Goal: Information Seeking & Learning: Check status

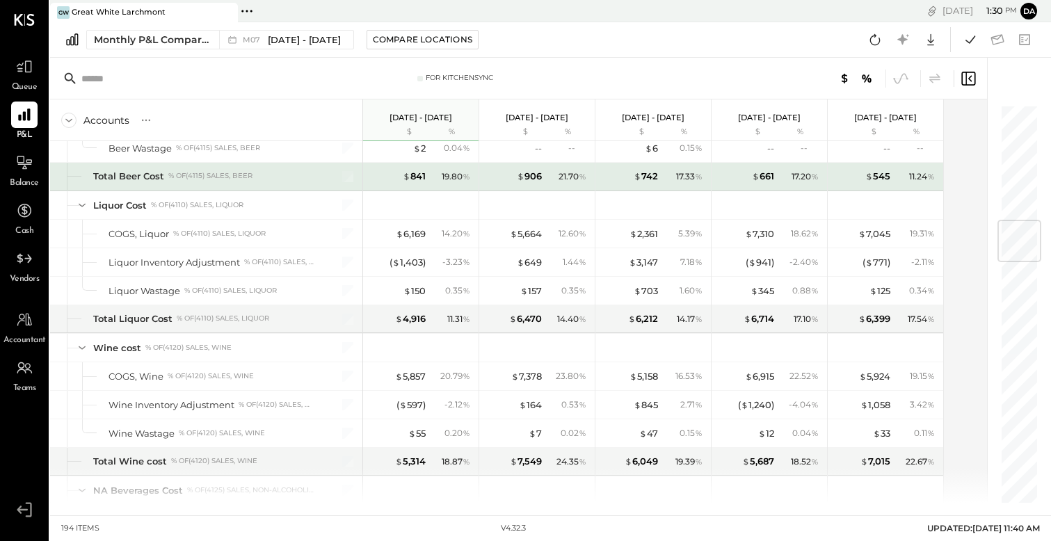
scroll to position [976, 0]
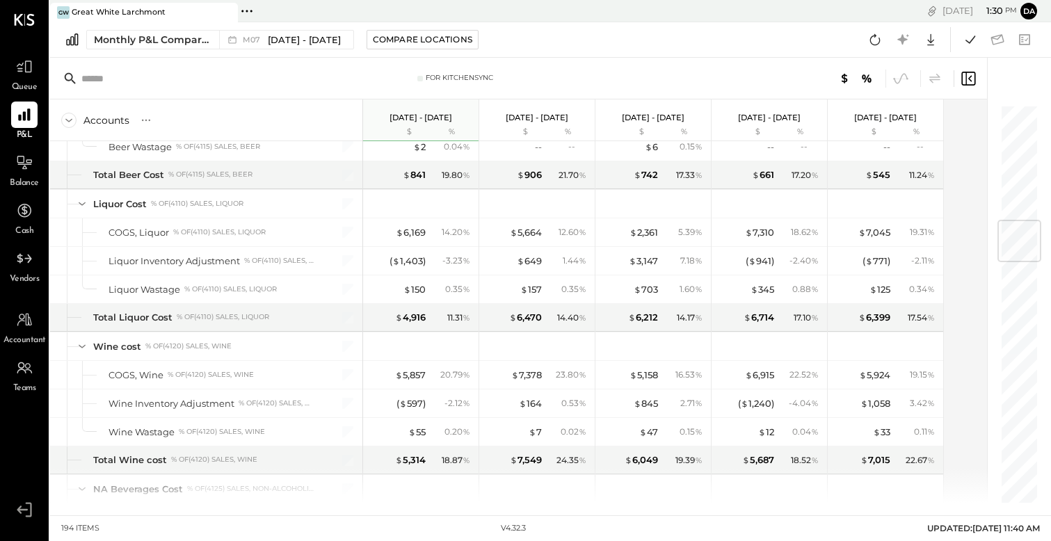
drag, startPoint x: 308, startPoint y: 6, endPoint x: 241, endPoint y: -22, distance: 72.1
click at [241, 0] on html "Queue P&L Balance Cash Vendors Accountant Teams v 4.32.3 GW [GEOGRAPHIC_DATA] P…" at bounding box center [525, 270] width 1051 height 541
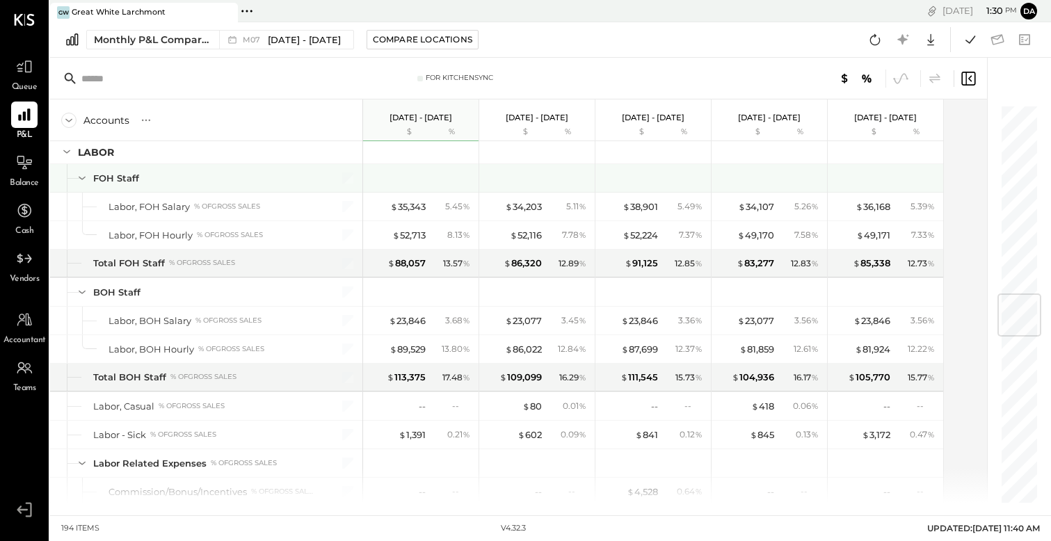
scroll to position [1605, 0]
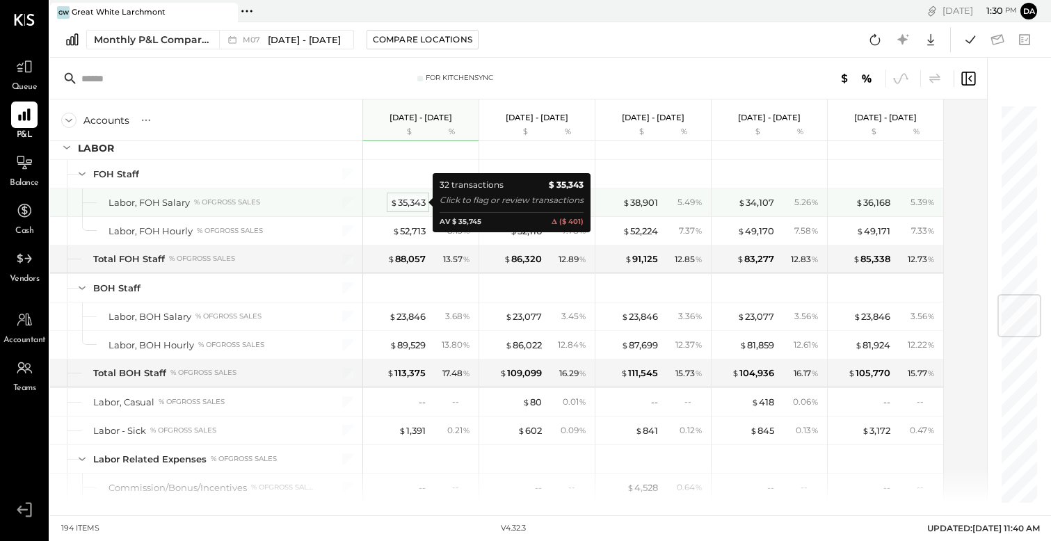
click at [407, 202] on div "$ 35,343" at bounding box center [407, 202] width 35 height 13
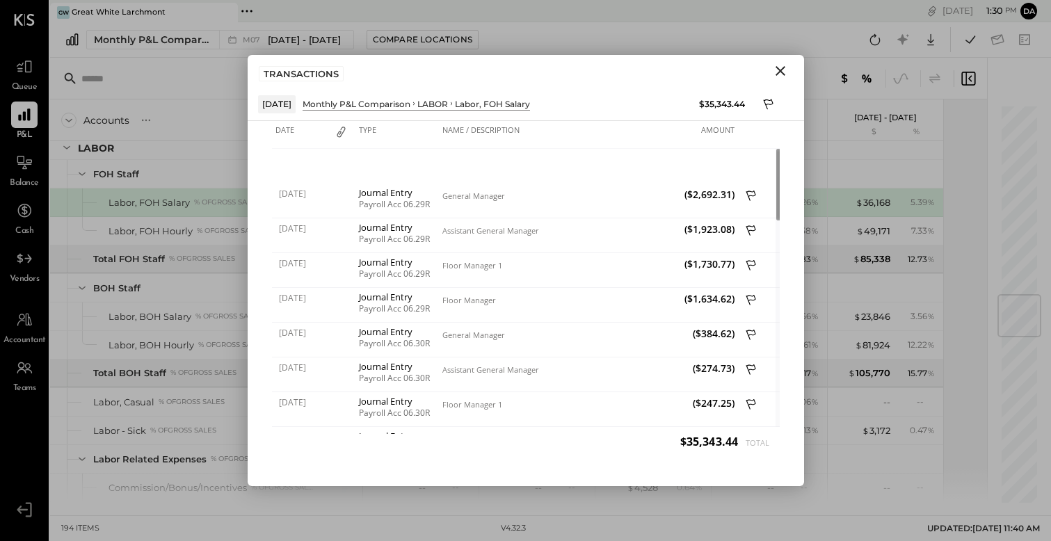
click at [778, 70] on icon "Close" at bounding box center [780, 71] width 17 height 17
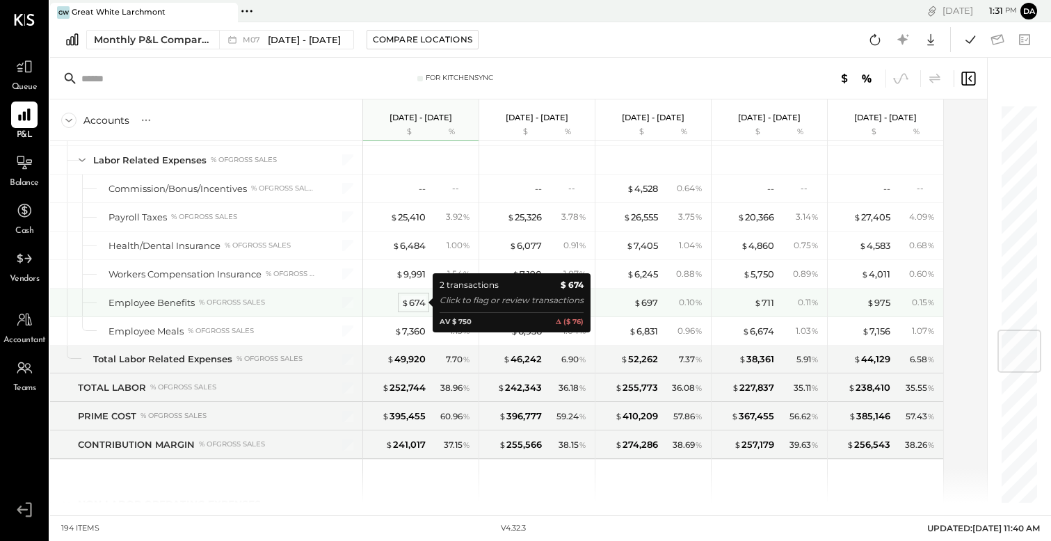
scroll to position [1900, 0]
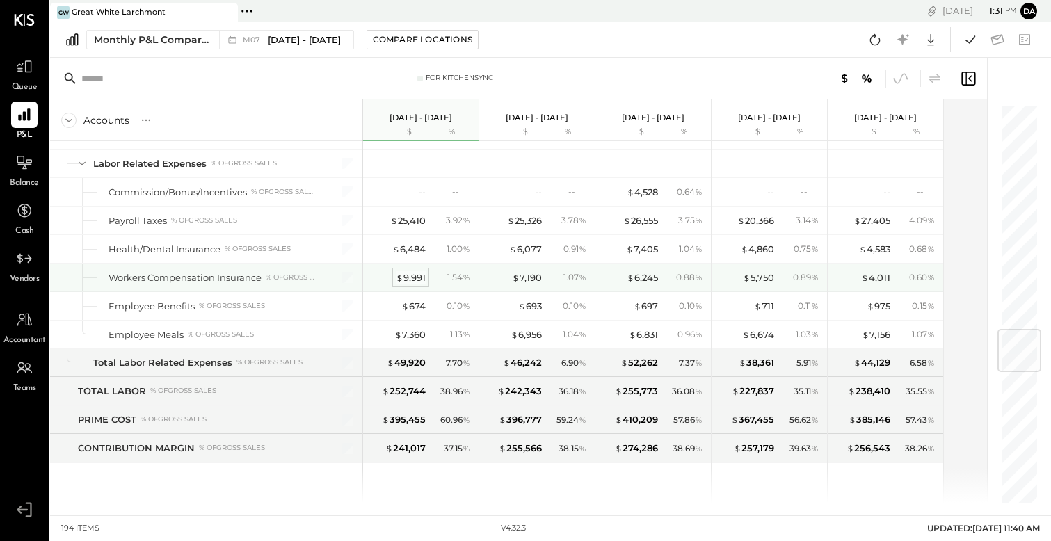
click at [415, 275] on div "$ 9,991" at bounding box center [411, 277] width 30 height 13
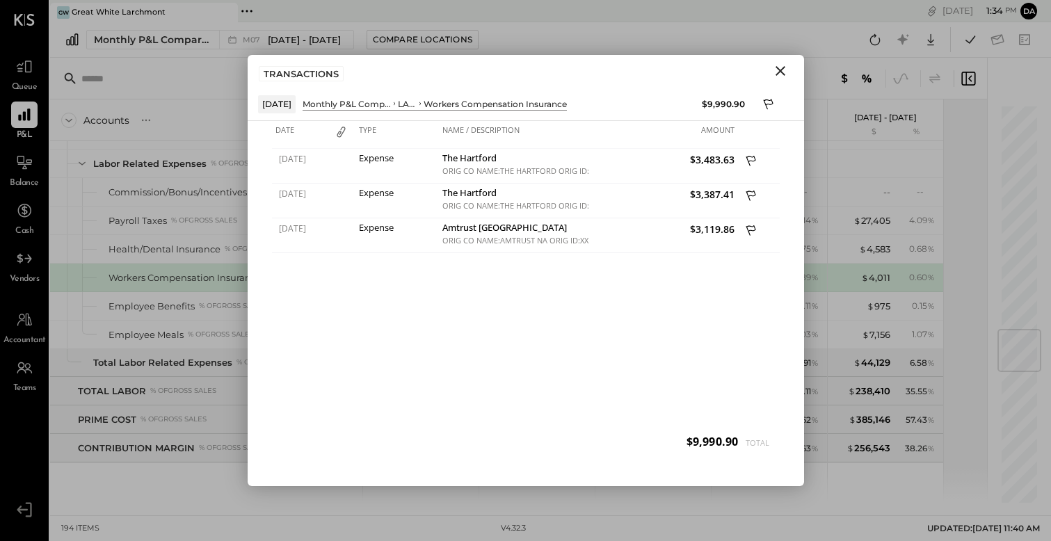
click at [781, 70] on icon "Close" at bounding box center [781, 71] width 10 height 10
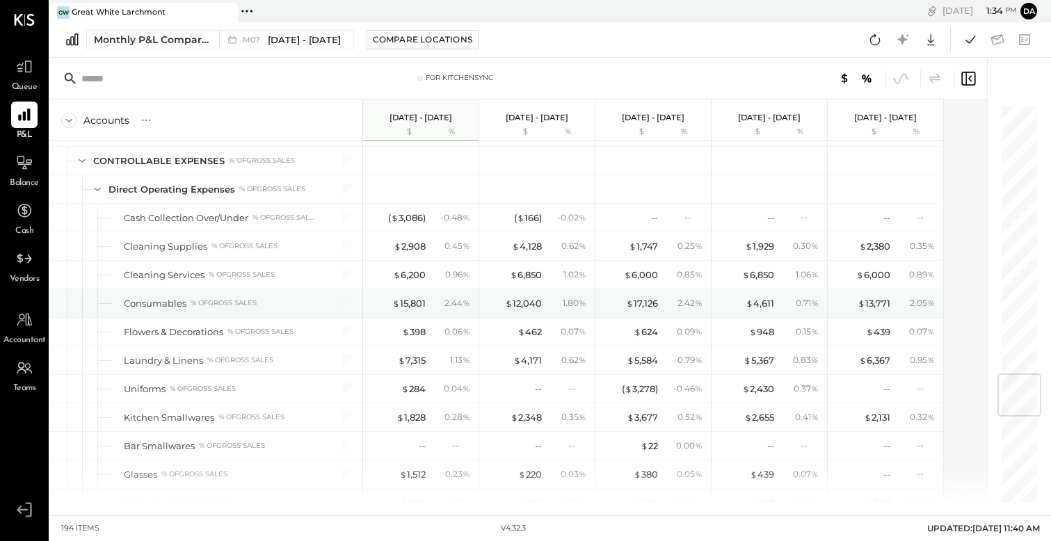
scroll to position [2284, 0]
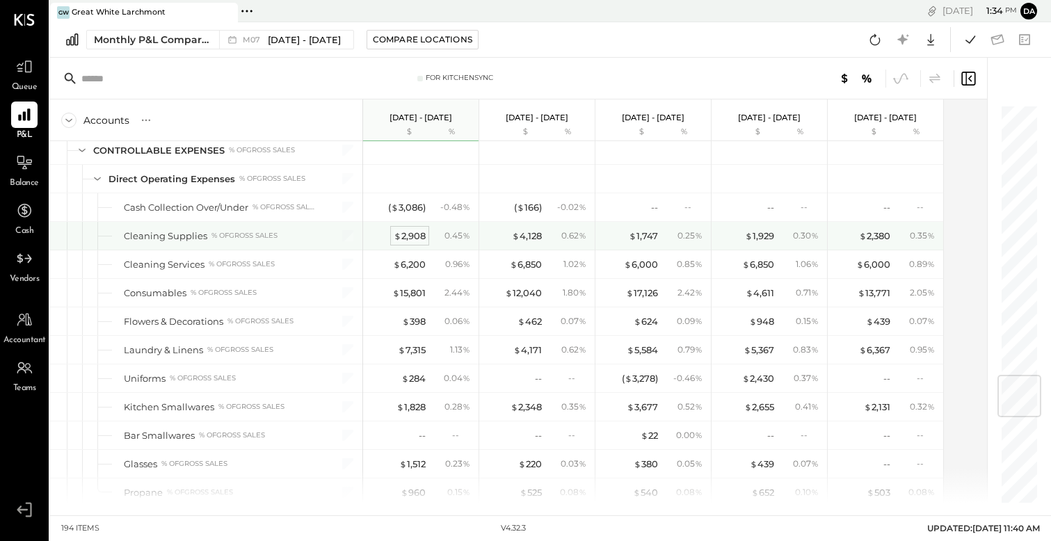
click at [418, 235] on div "$ 2,908" at bounding box center [410, 236] width 32 height 13
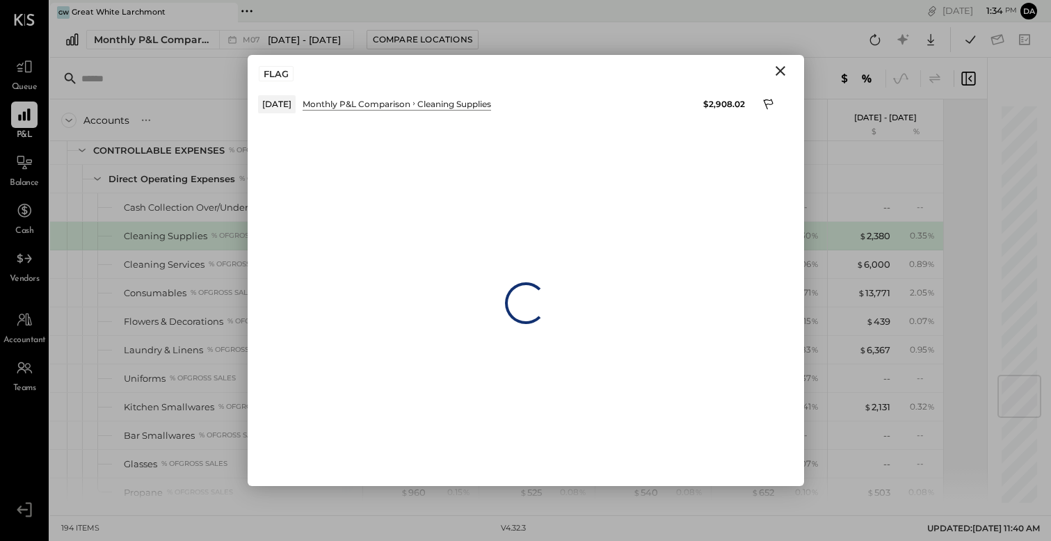
click at [780, 74] on icon "Close" at bounding box center [780, 71] width 17 height 17
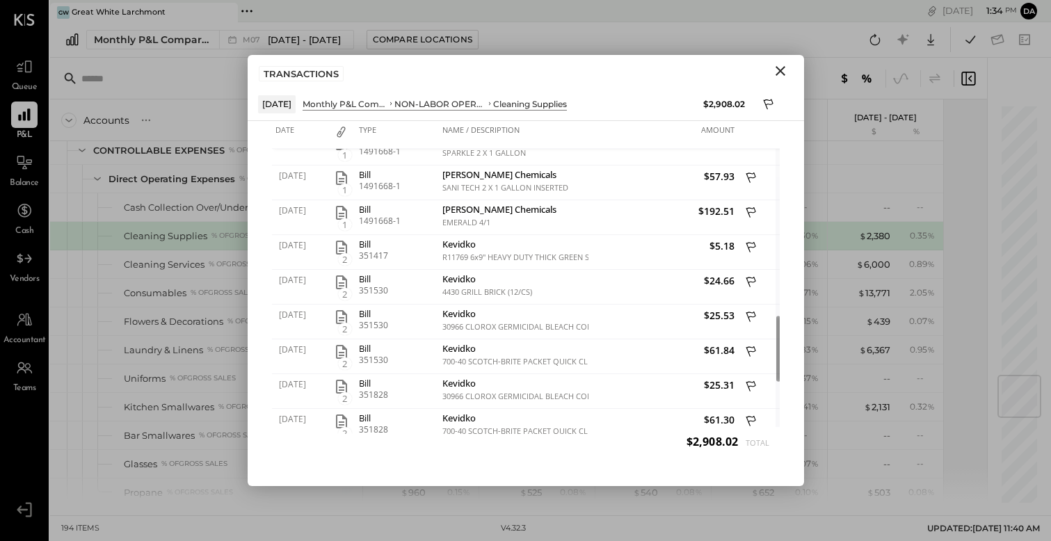
click at [780, 76] on icon "Close" at bounding box center [780, 71] width 17 height 17
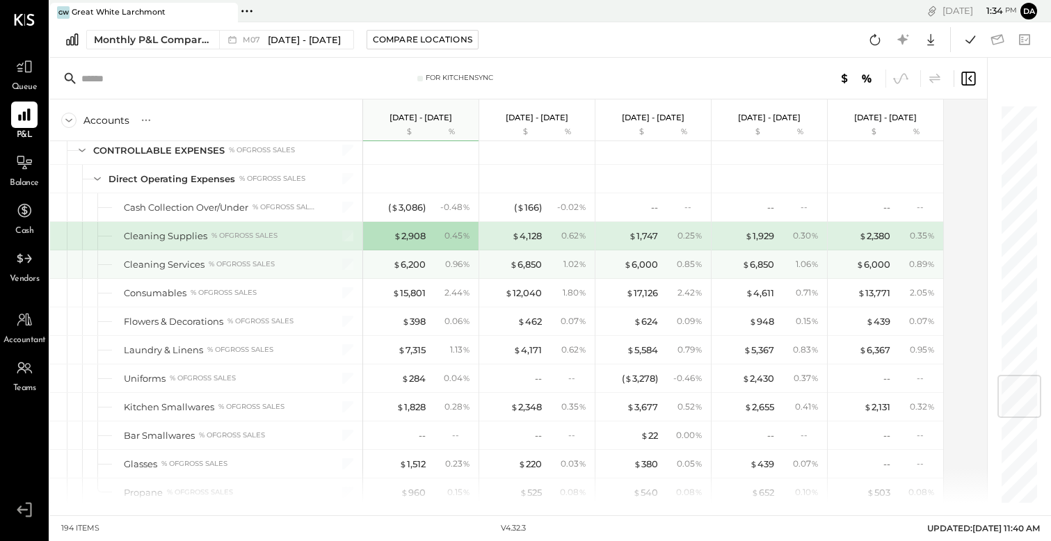
scroll to position [2294, 0]
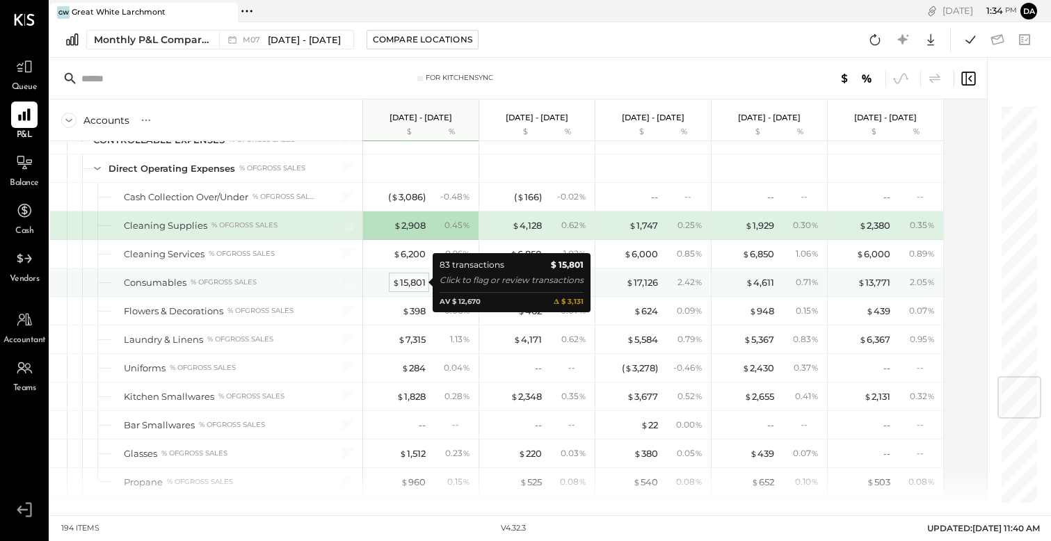
click at [418, 285] on div "$ 15,801" at bounding box center [408, 282] width 33 height 13
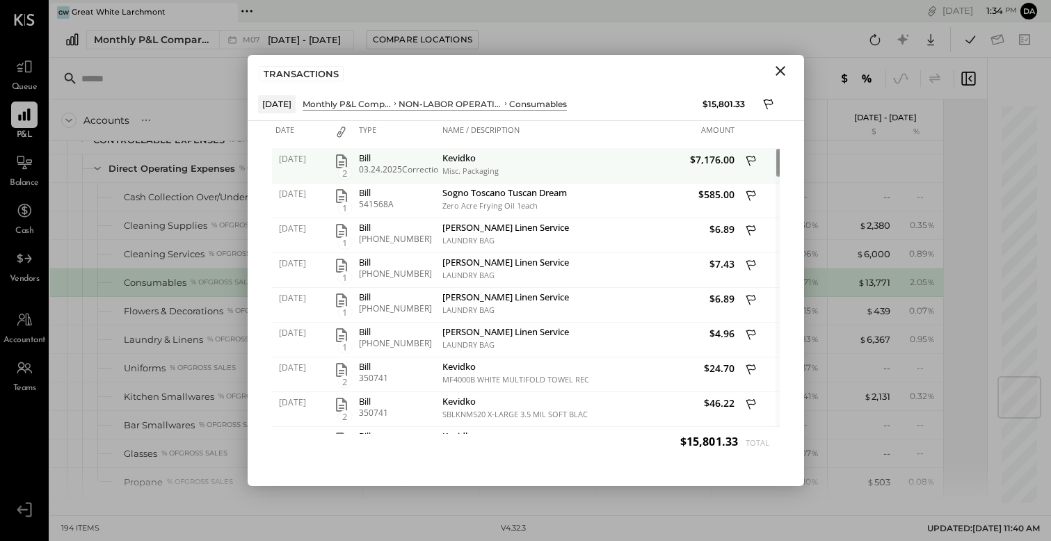
click at [335, 173] on div "2" at bounding box center [342, 166] width 28 height 35
click at [346, 173] on span "2" at bounding box center [345, 173] width 14 height 13
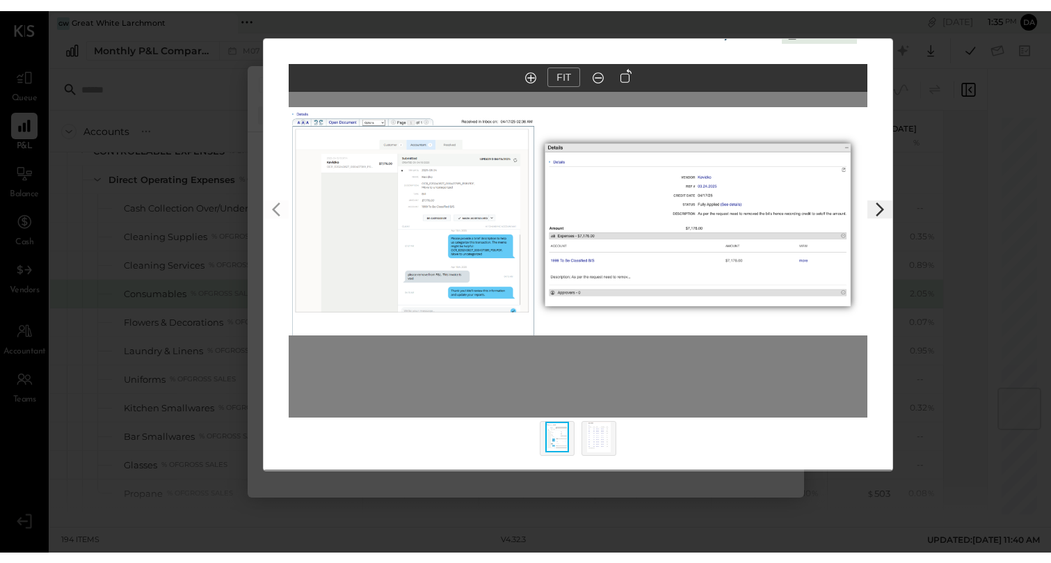
scroll to position [35, 0]
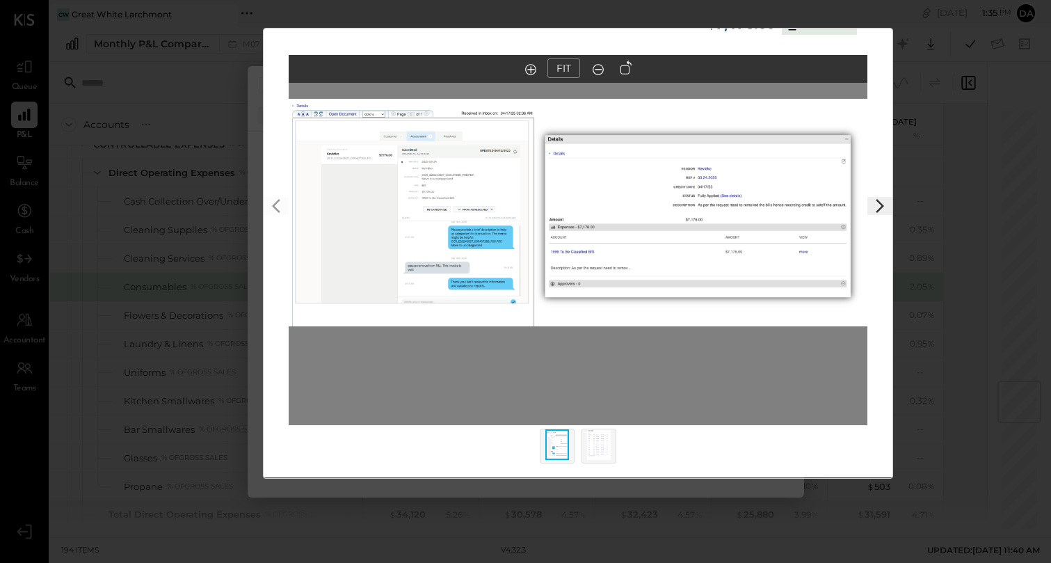
click at [942, 54] on div "$7,176.00 Download Consumables Kevidko FIT" at bounding box center [525, 281] width 1051 height 563
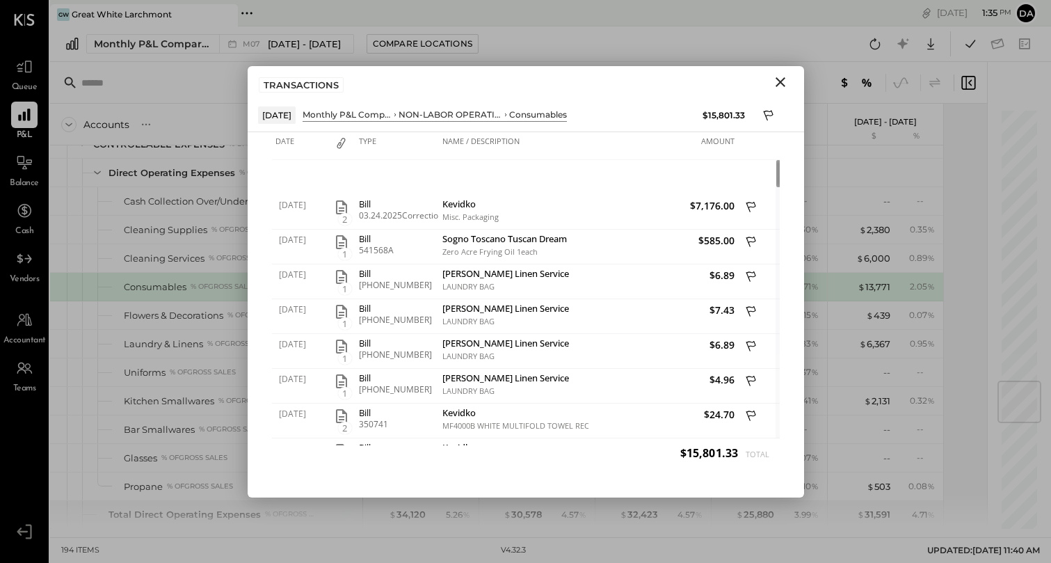
click at [783, 81] on icon "Close" at bounding box center [780, 82] width 17 height 17
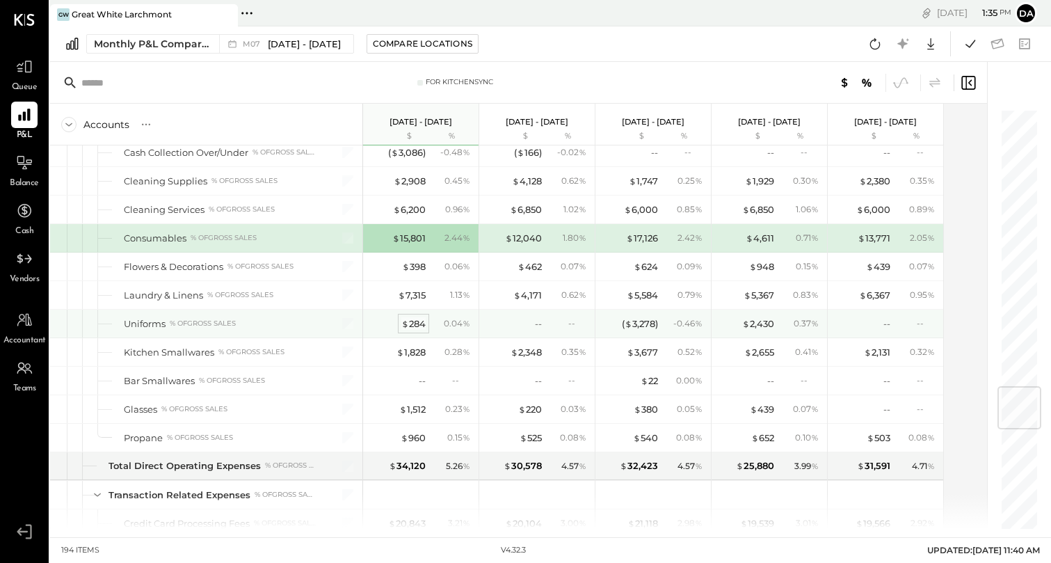
scroll to position [2385, 0]
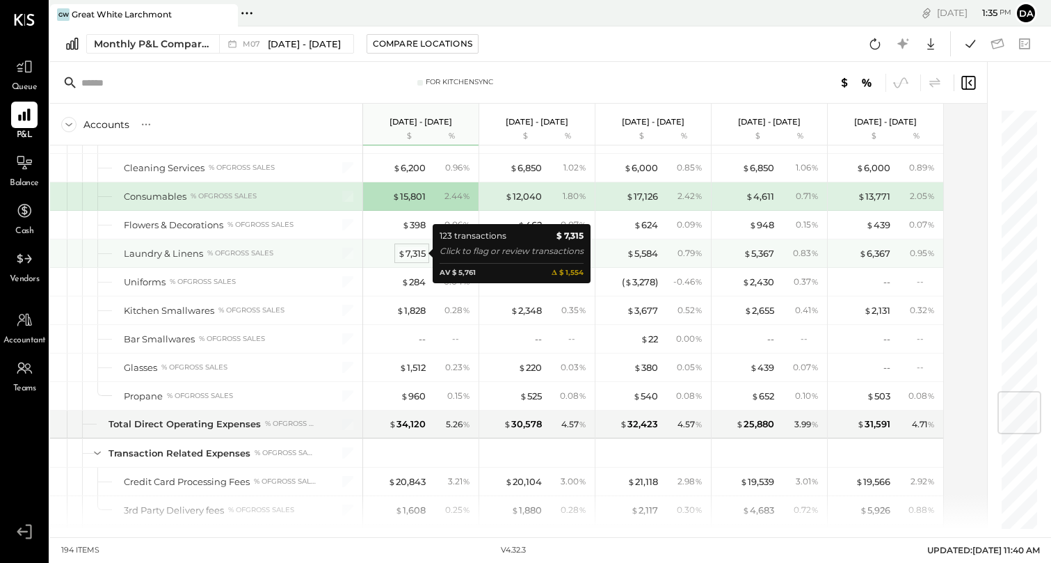
click at [415, 255] on div "$ 7,315" at bounding box center [412, 253] width 28 height 13
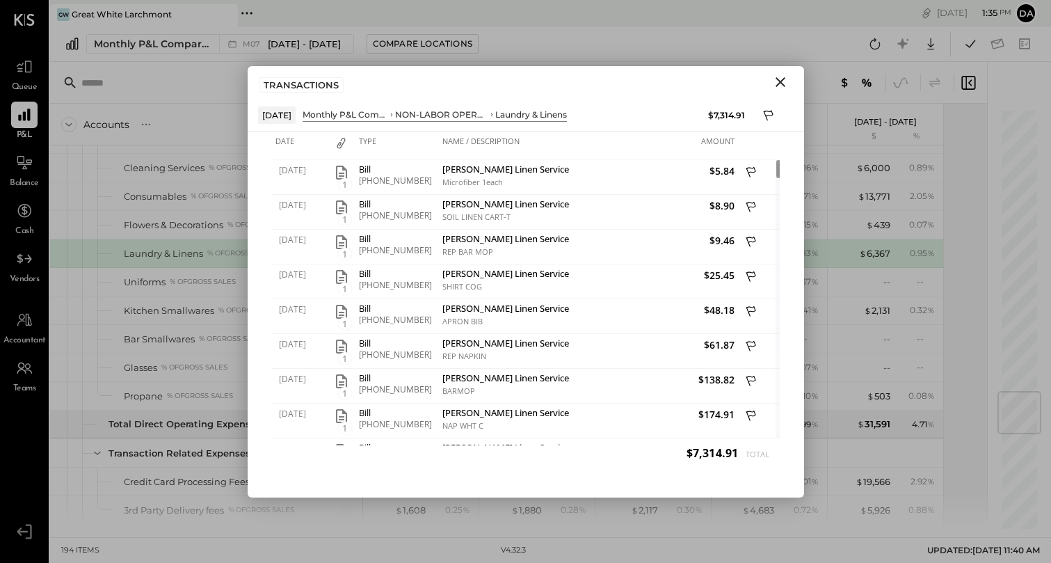
click at [777, 85] on icon "Close" at bounding box center [781, 82] width 10 height 10
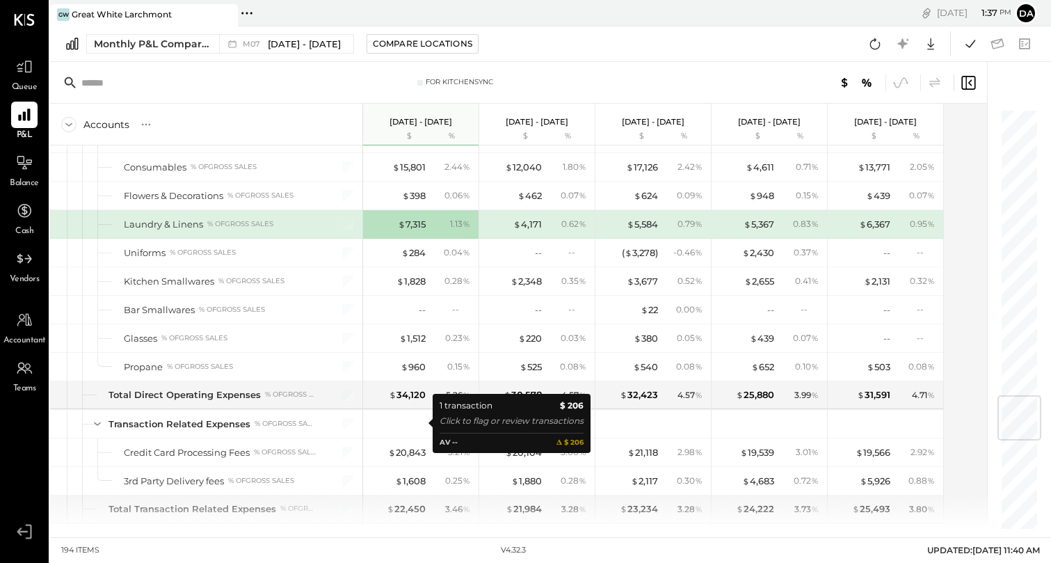
scroll to position [2392, 0]
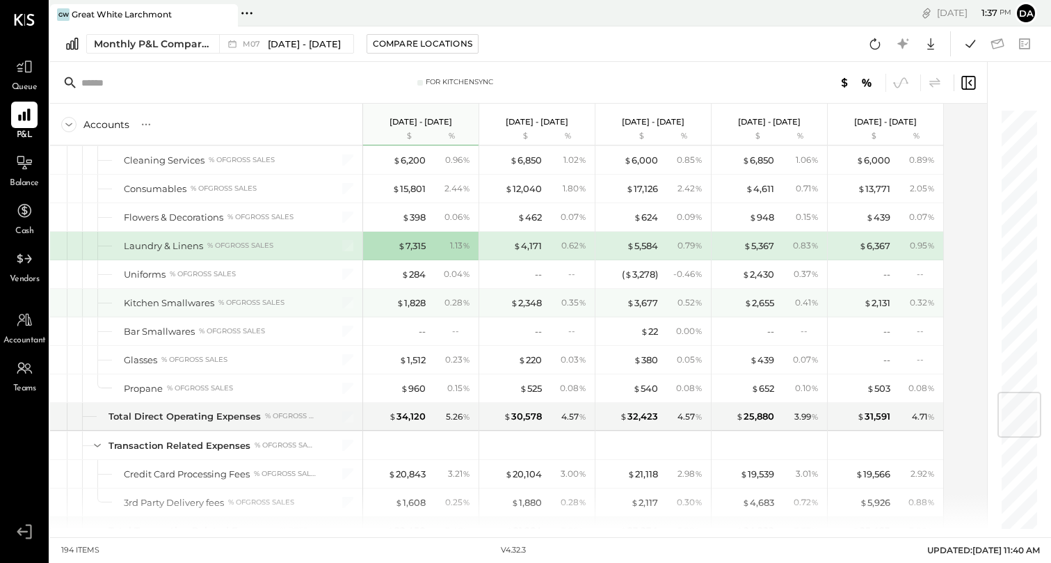
click at [394, 302] on div "$ 1,828" at bounding box center [398, 302] width 56 height 13
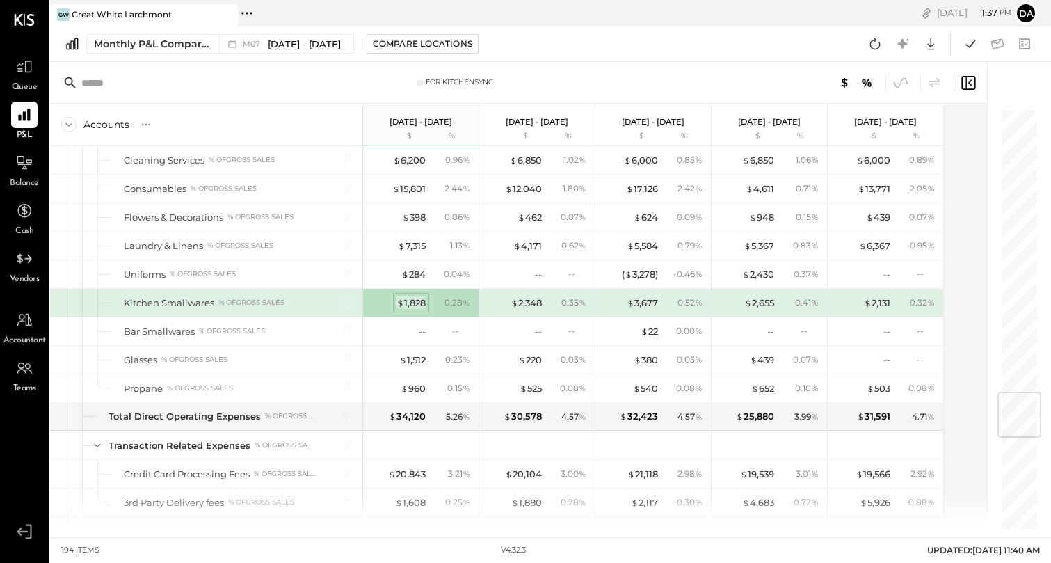
click at [402, 301] on span "$" at bounding box center [401, 302] width 8 height 11
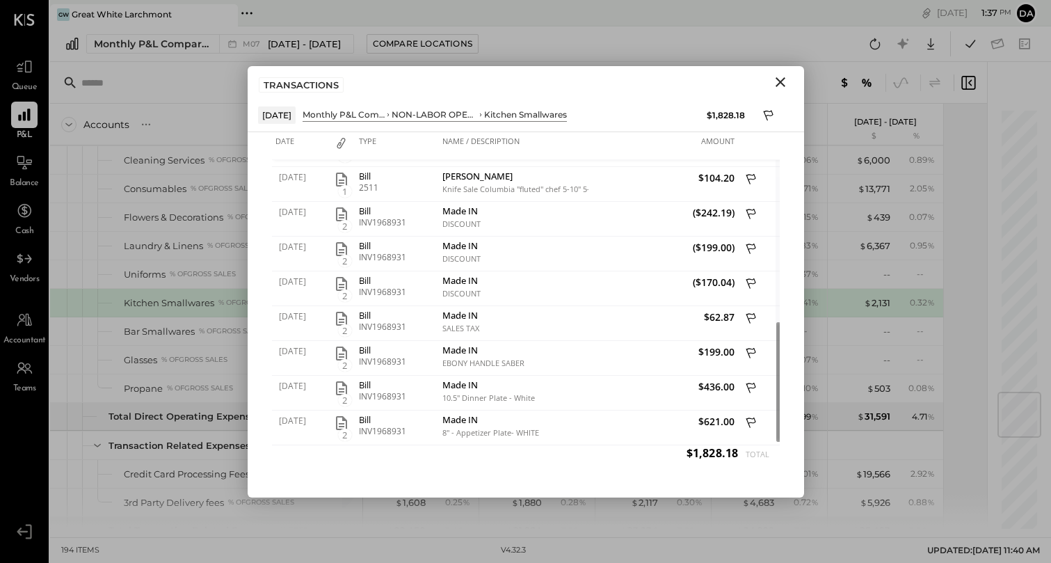
click at [777, 83] on icon "Close" at bounding box center [780, 82] width 17 height 17
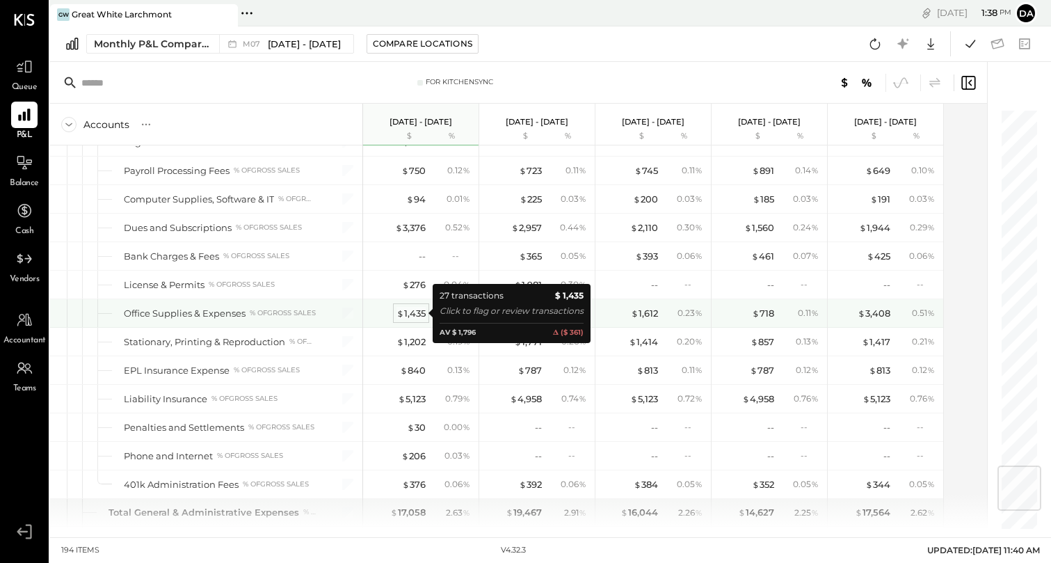
scroll to position [2990, 0]
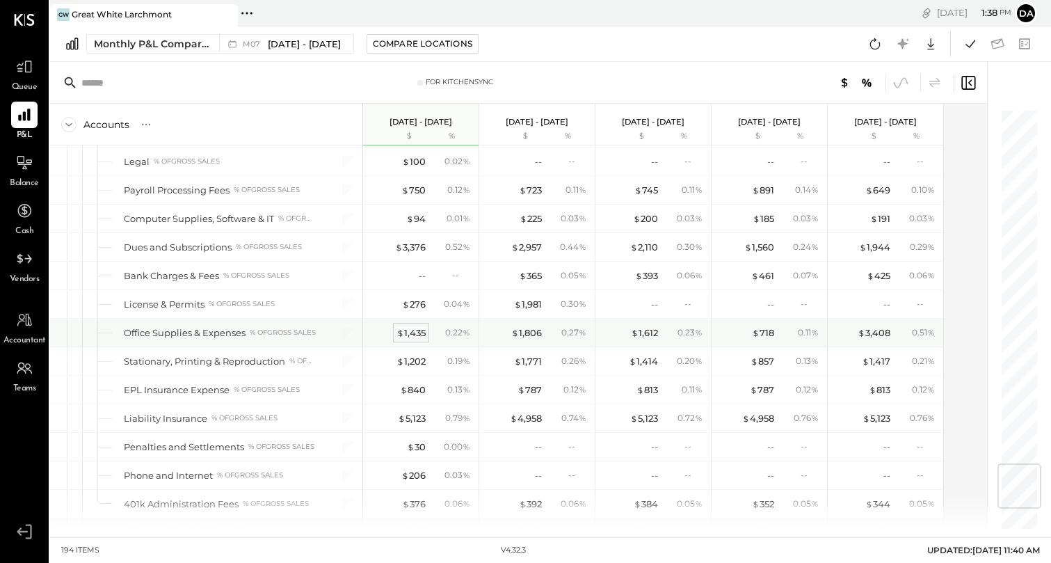
click at [415, 330] on div "$ 1,435" at bounding box center [411, 332] width 29 height 13
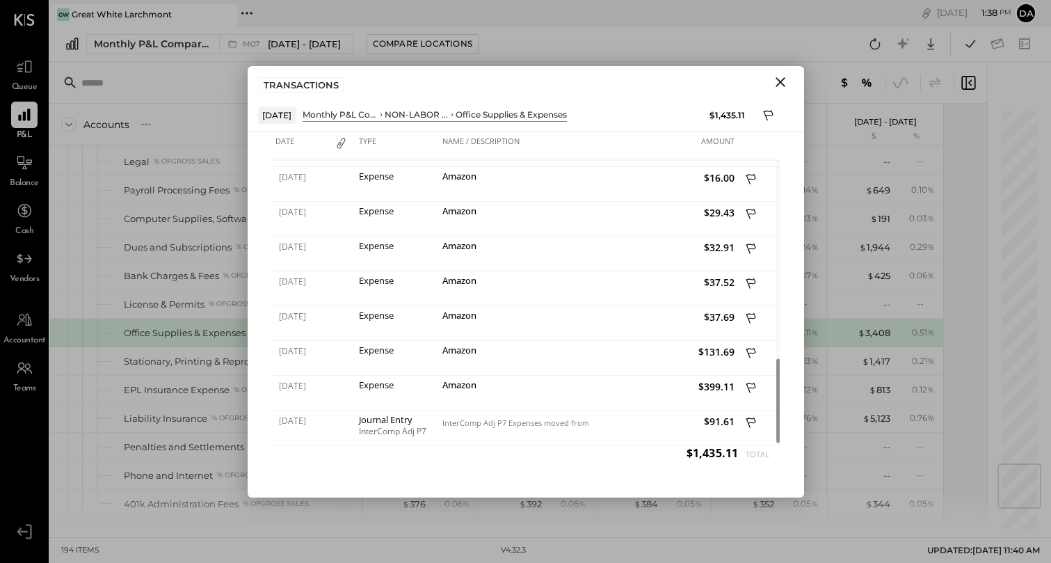
click at [784, 79] on icon "Close" at bounding box center [780, 82] width 17 height 17
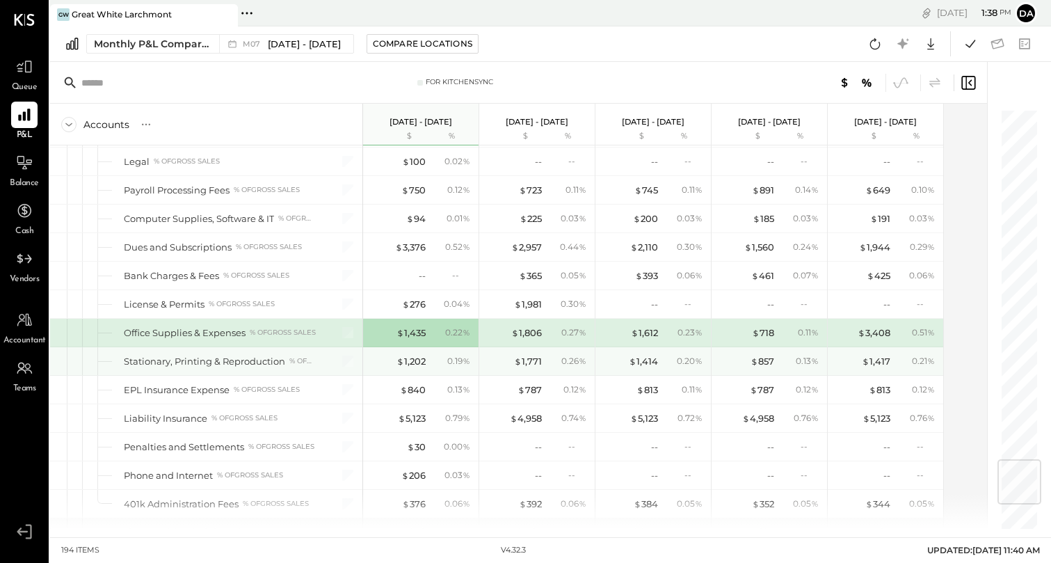
scroll to position [2950, 0]
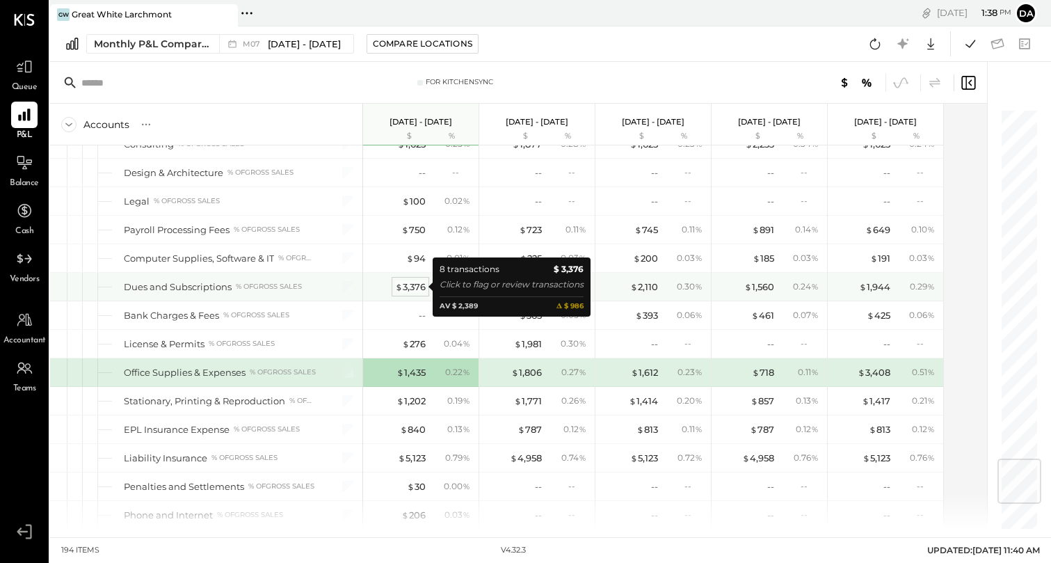
click at [408, 286] on div "$ 3,376" at bounding box center [410, 286] width 31 height 13
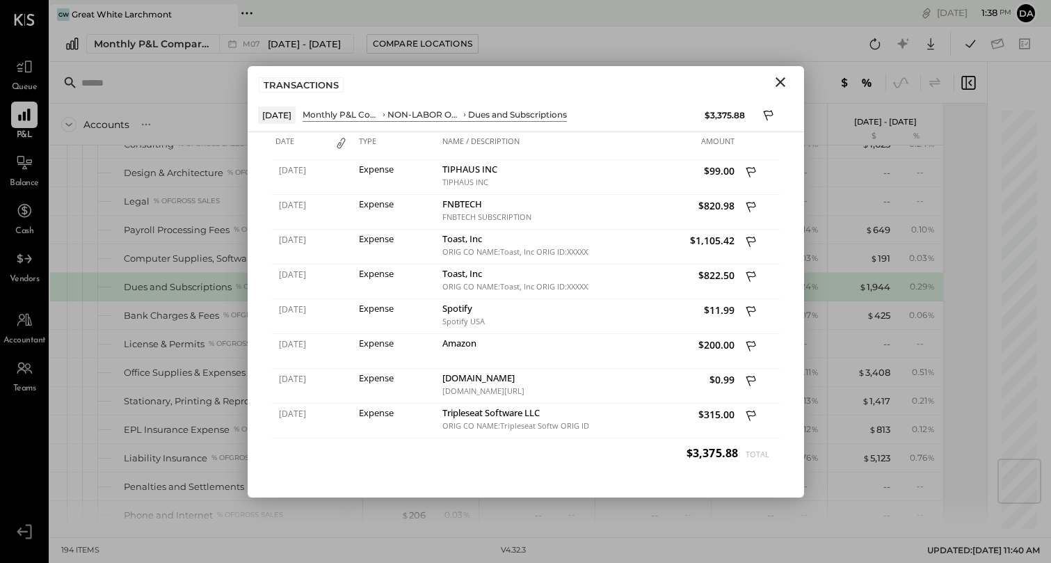
click at [779, 87] on icon "Close" at bounding box center [780, 82] width 17 height 17
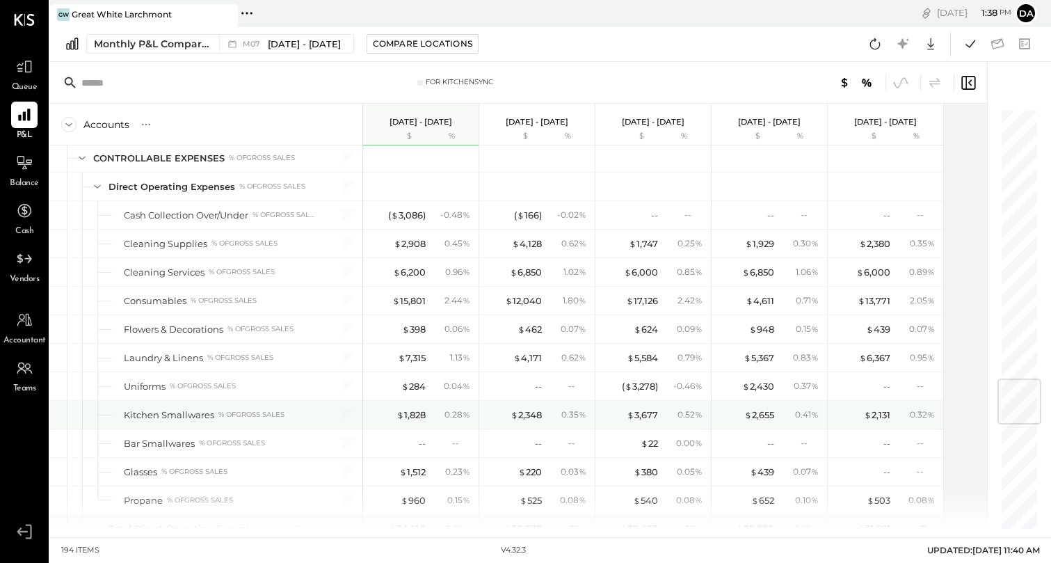
scroll to position [2280, 0]
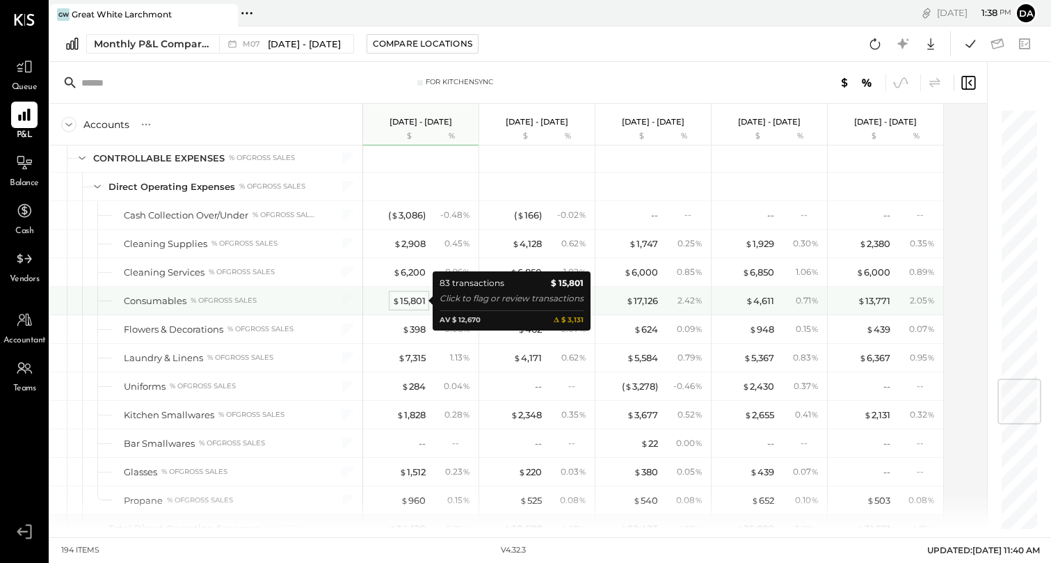
click at [412, 297] on div "$ 15,801" at bounding box center [408, 300] width 33 height 13
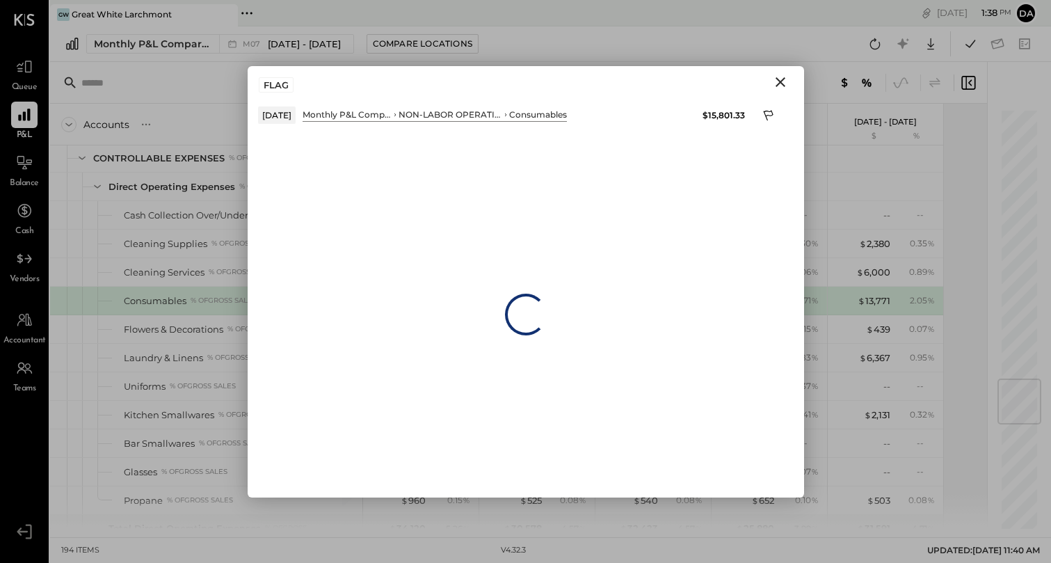
click at [779, 78] on icon "Close" at bounding box center [780, 82] width 17 height 17
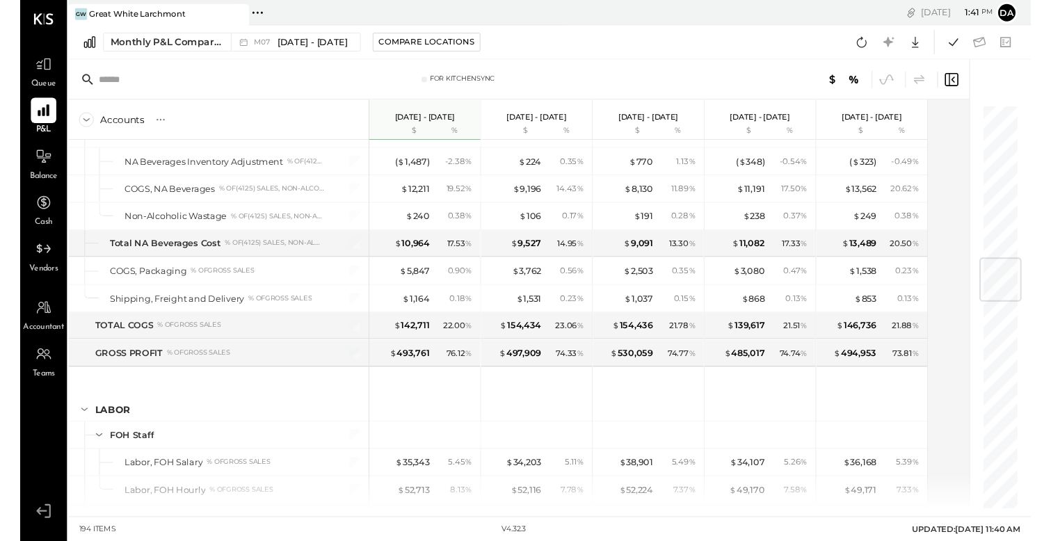
scroll to position [1379, 0]
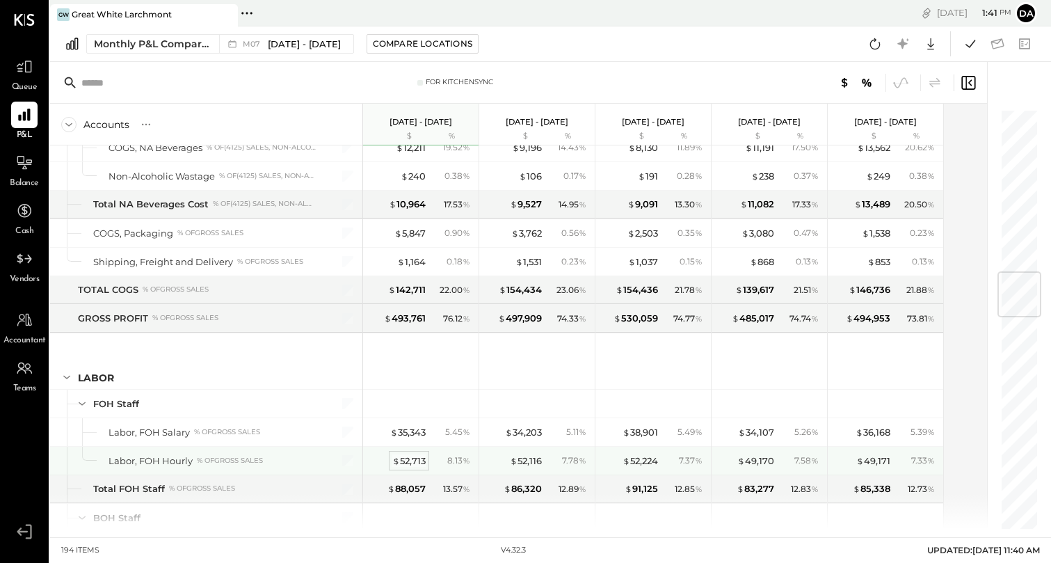
click at [411, 456] on div "$ 52,713" at bounding box center [408, 460] width 33 height 13
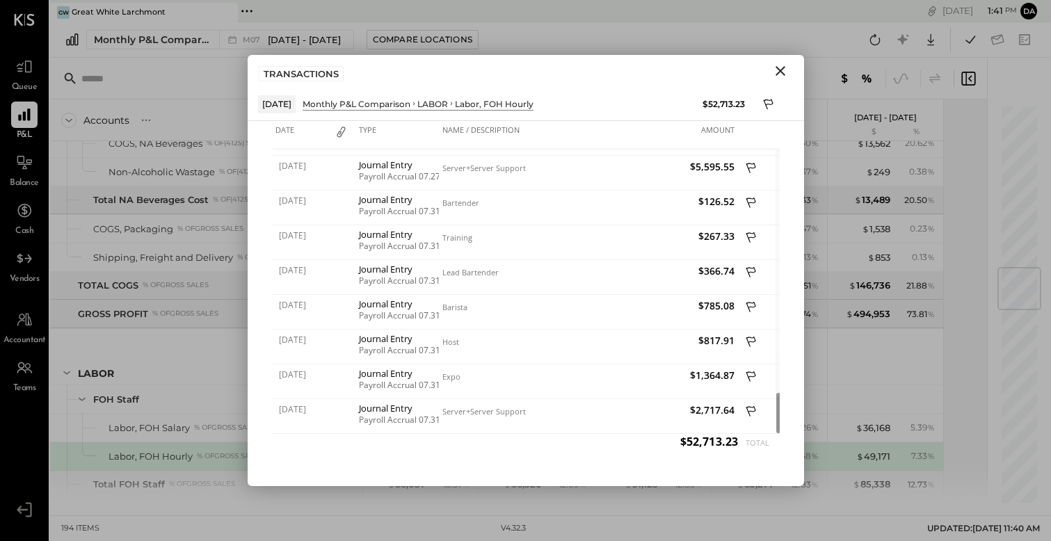
scroll to position [260, 0]
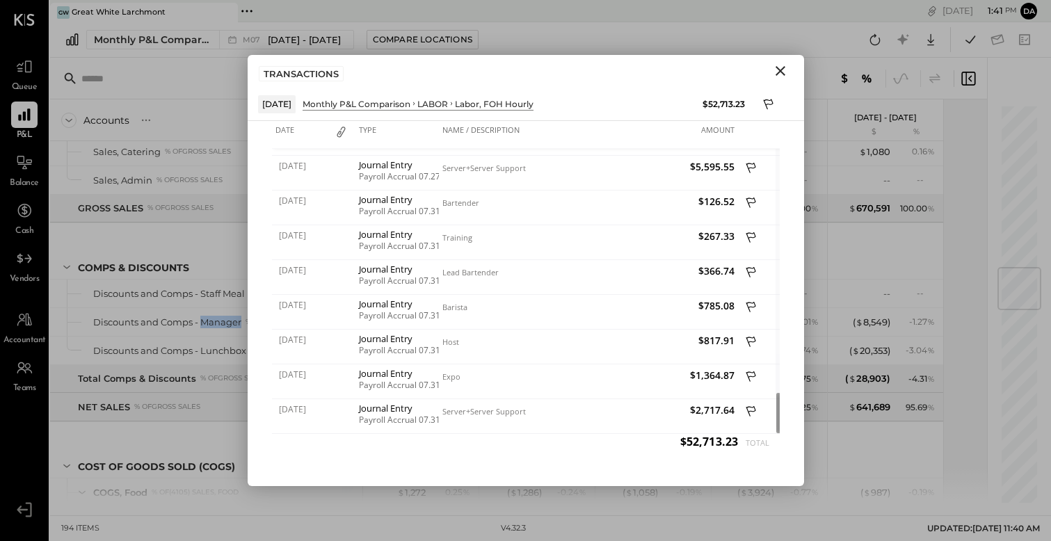
click at [779, 67] on icon "Close" at bounding box center [780, 71] width 17 height 17
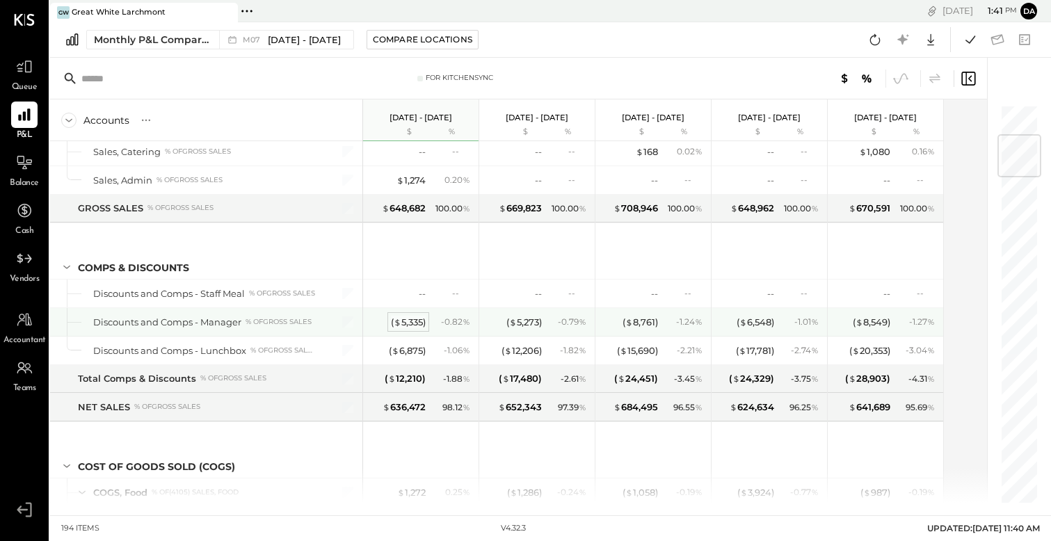
click at [415, 322] on div "( $ 5,335 )" at bounding box center [408, 322] width 35 height 13
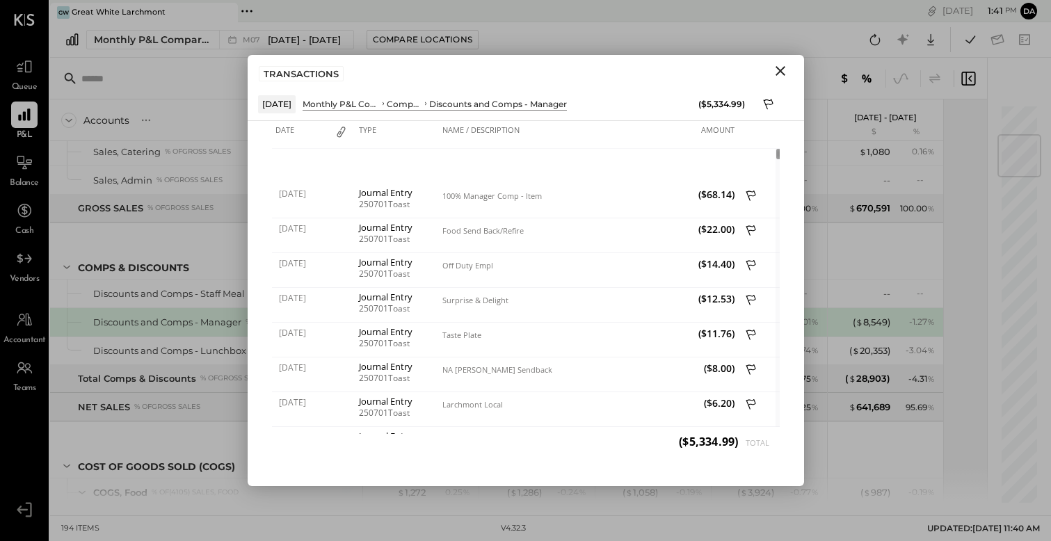
click at [782, 72] on icon "Close" at bounding box center [781, 71] width 10 height 10
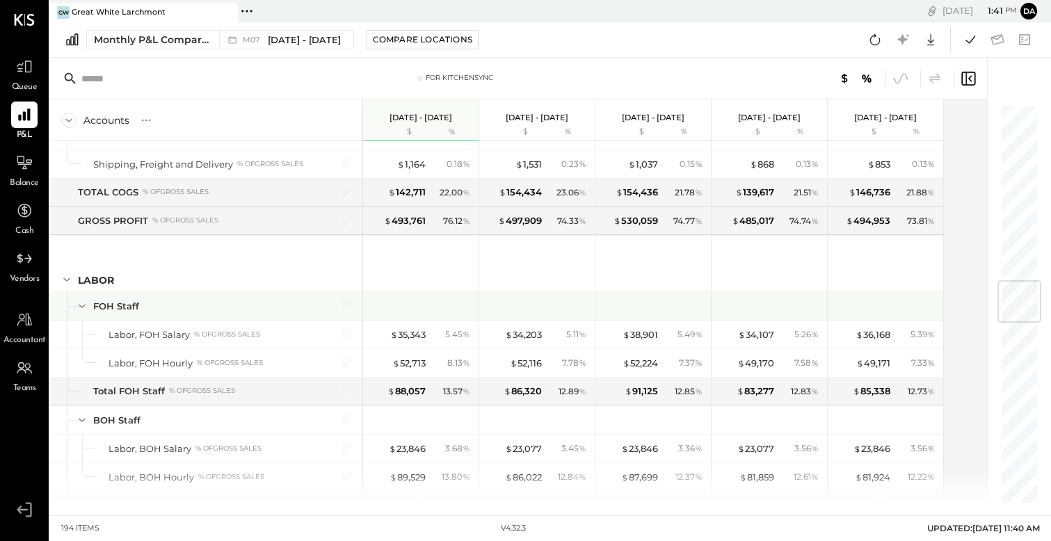
scroll to position [1488, 0]
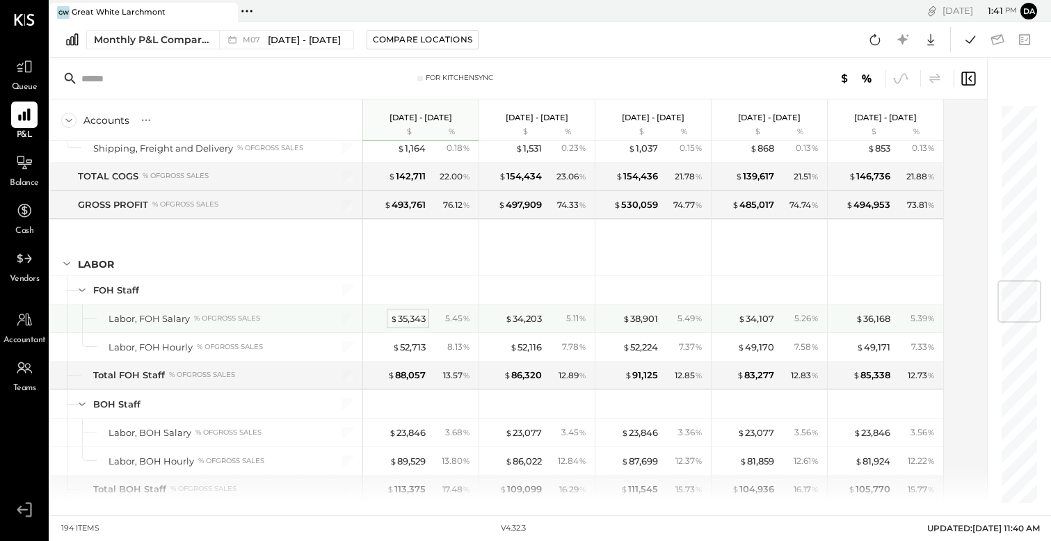
click at [408, 321] on div "$ 35,343" at bounding box center [407, 318] width 35 height 13
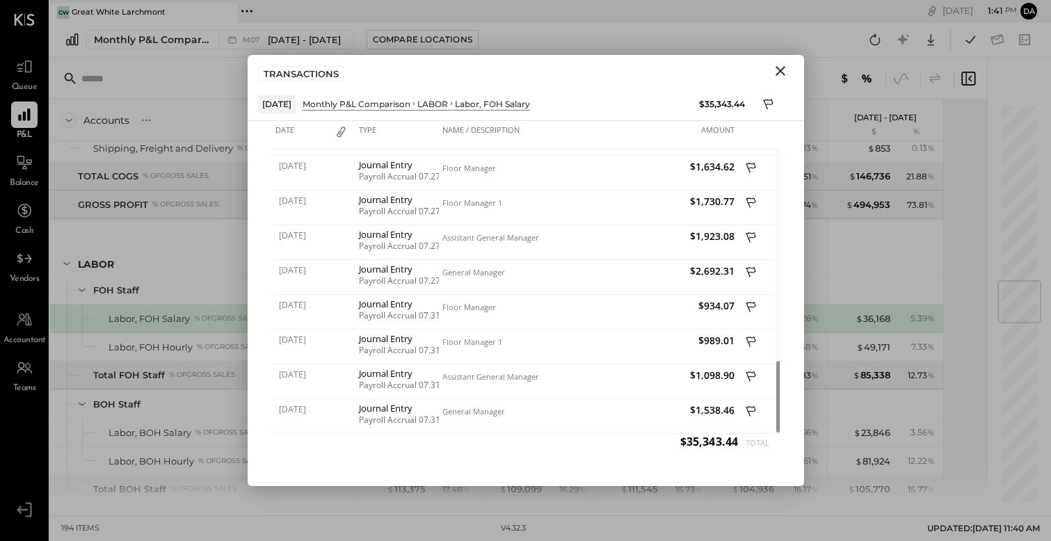
click at [778, 70] on icon "Close" at bounding box center [780, 71] width 17 height 17
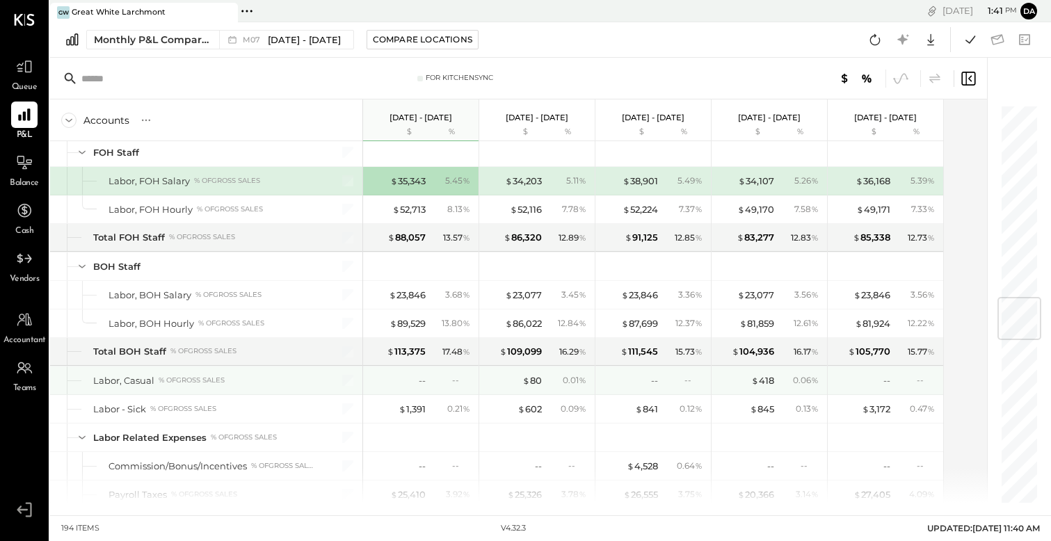
scroll to position [1628, 0]
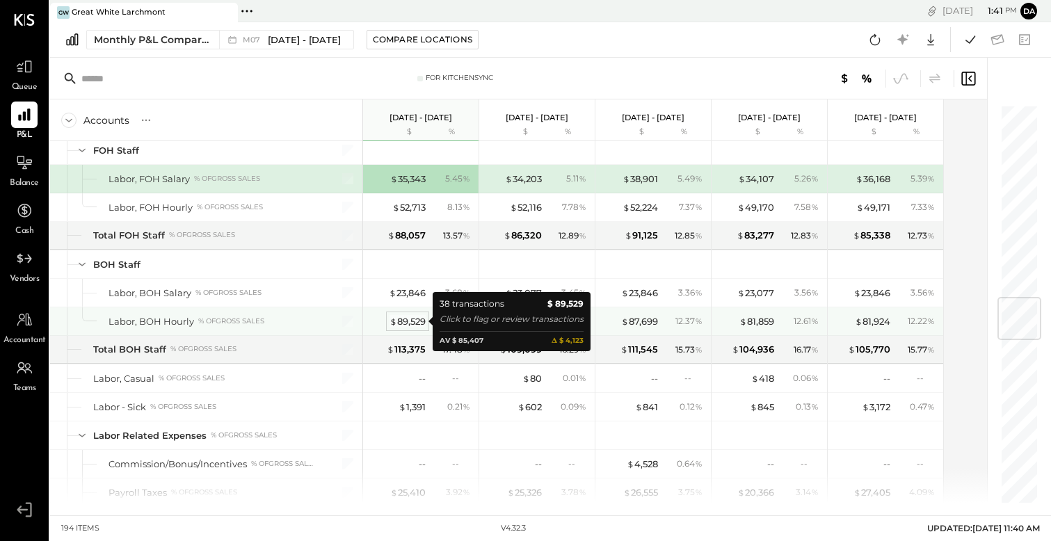
click at [415, 321] on div "$ 89,529" at bounding box center [408, 321] width 36 height 13
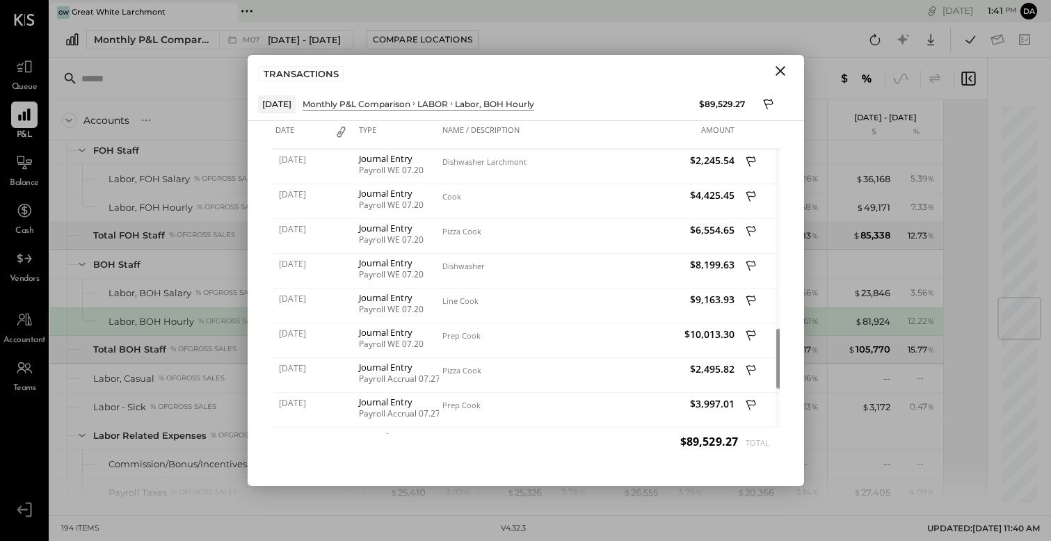
click at [778, 67] on icon "Close" at bounding box center [781, 71] width 10 height 10
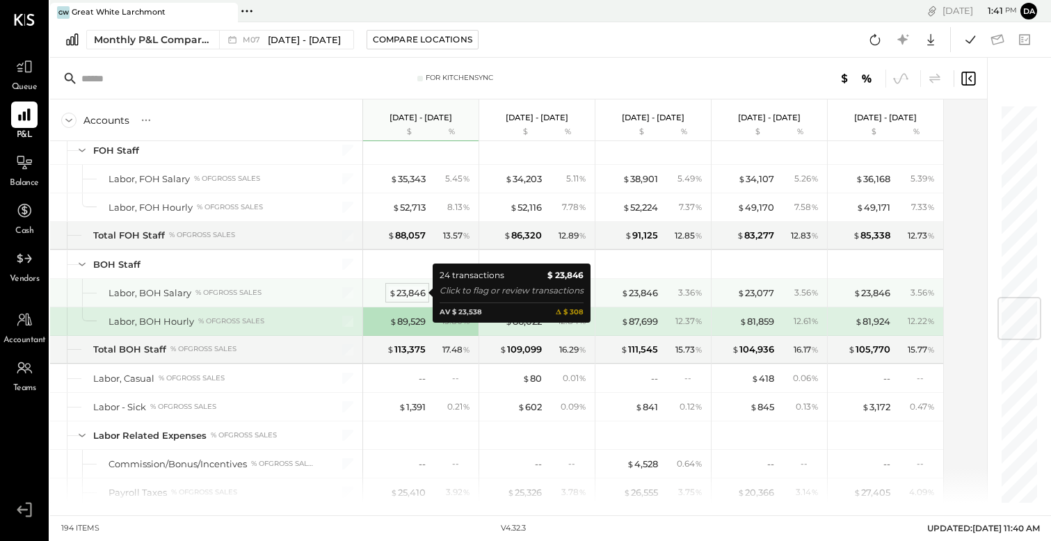
click at [411, 289] on div "$ 23,846" at bounding box center [407, 293] width 37 height 13
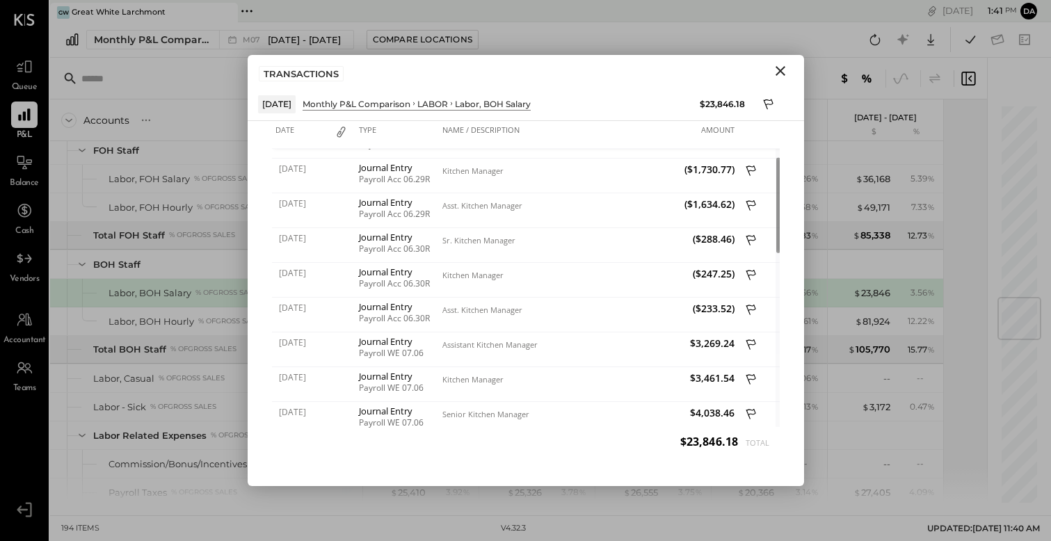
click at [779, 70] on icon "Close" at bounding box center [781, 71] width 10 height 10
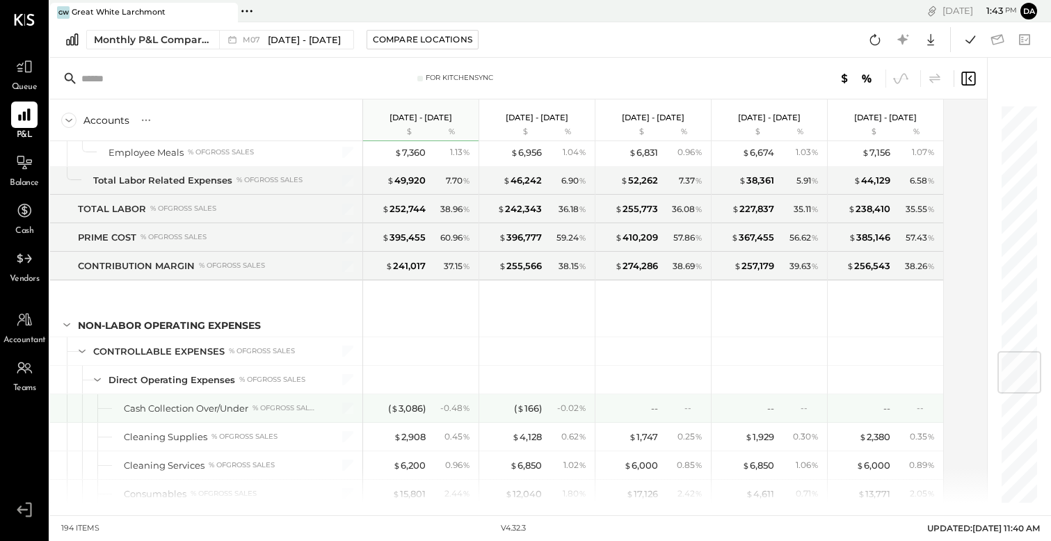
scroll to position [2102, 0]
